Goal: Find specific page/section: Find specific page/section

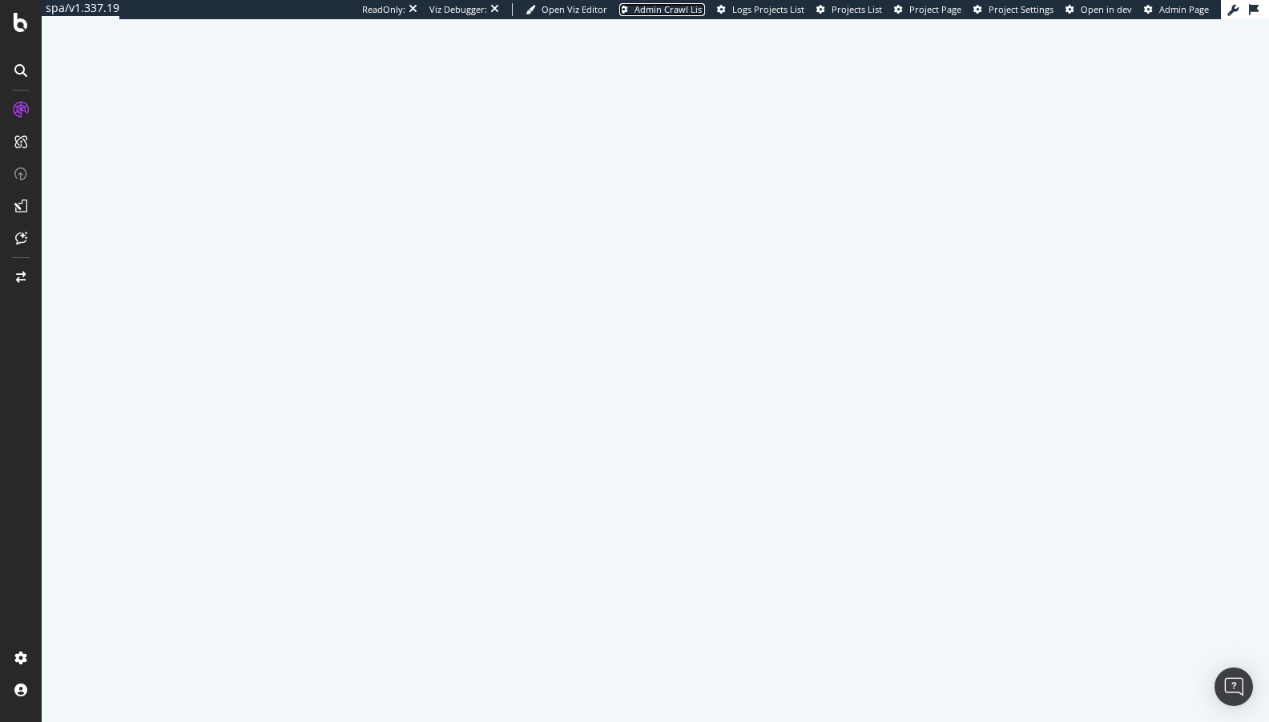
click at [635, 10] on span "Admin Crawl List" at bounding box center [670, 9] width 71 height 12
